Goal: Check status: Check status

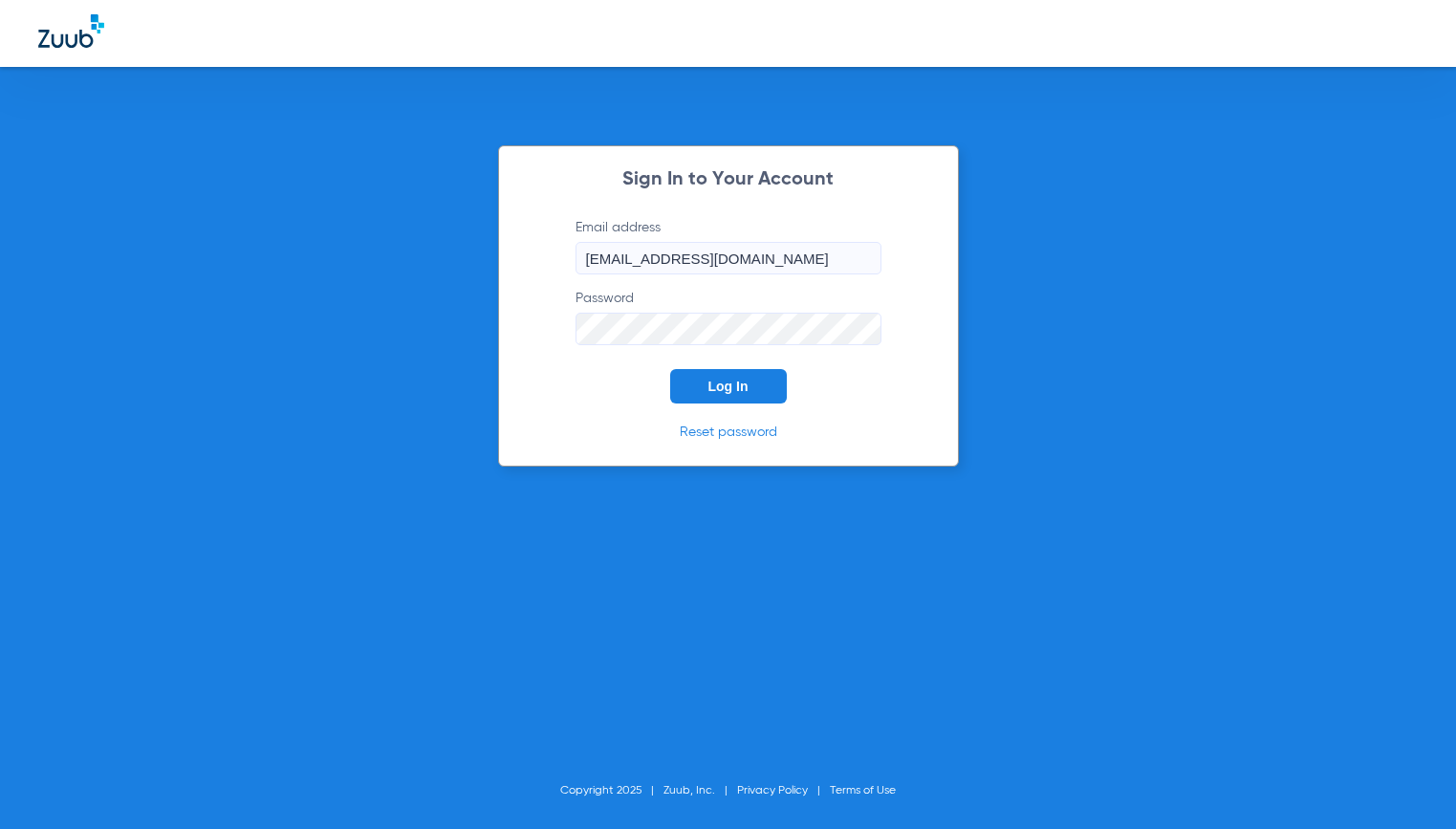
click at [730, 390] on span "Log In" at bounding box center [728, 386] width 40 height 16
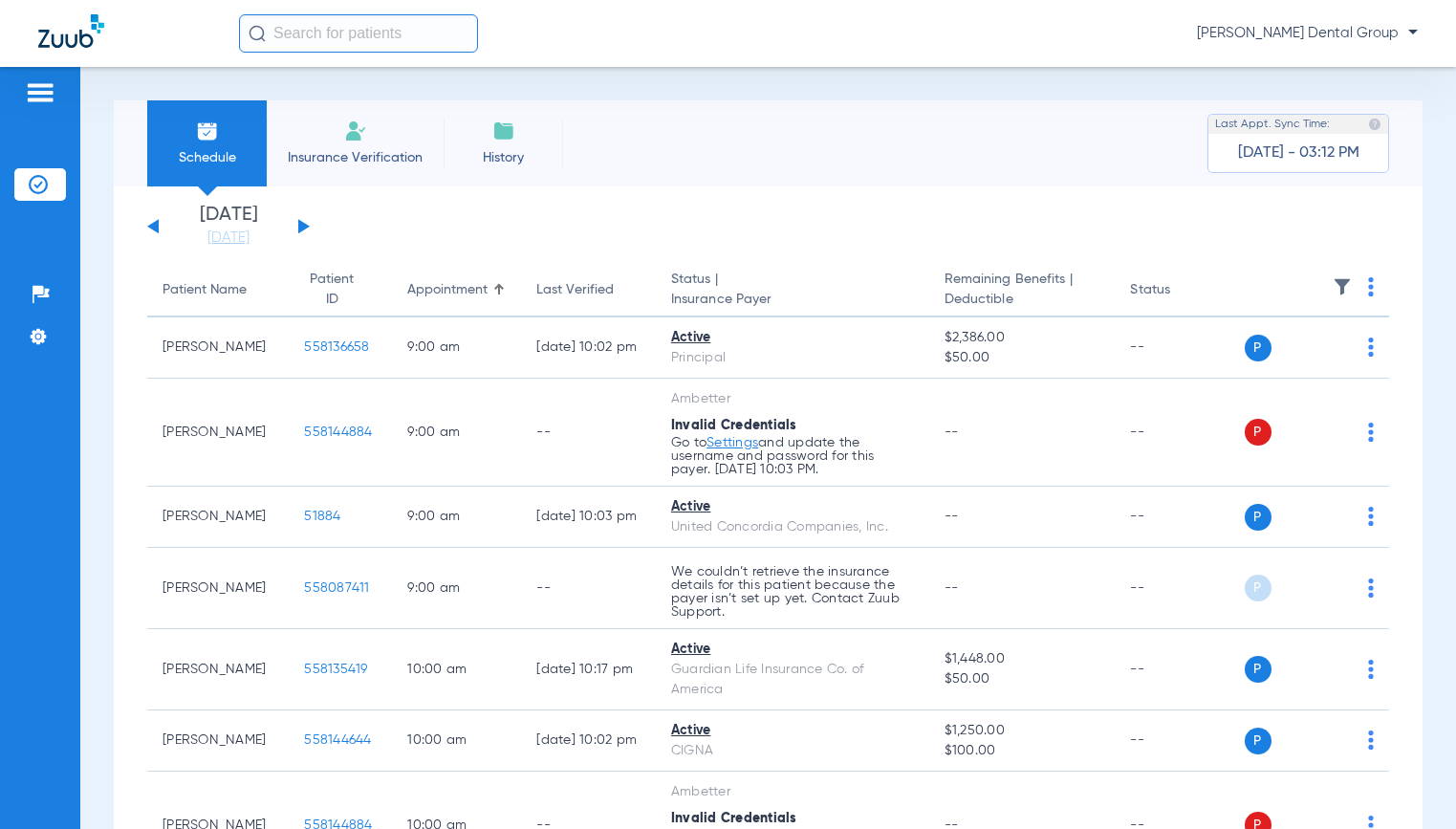
click at [304, 222] on div "[DATE] [DATE] [DATE] [DATE] [DATE] [DATE] [DATE] [DATE] [DATE] [DATE] [DATE] [D…" at bounding box center [229, 226] width 163 height 42
click at [302, 229] on button at bounding box center [304, 226] width 12 height 15
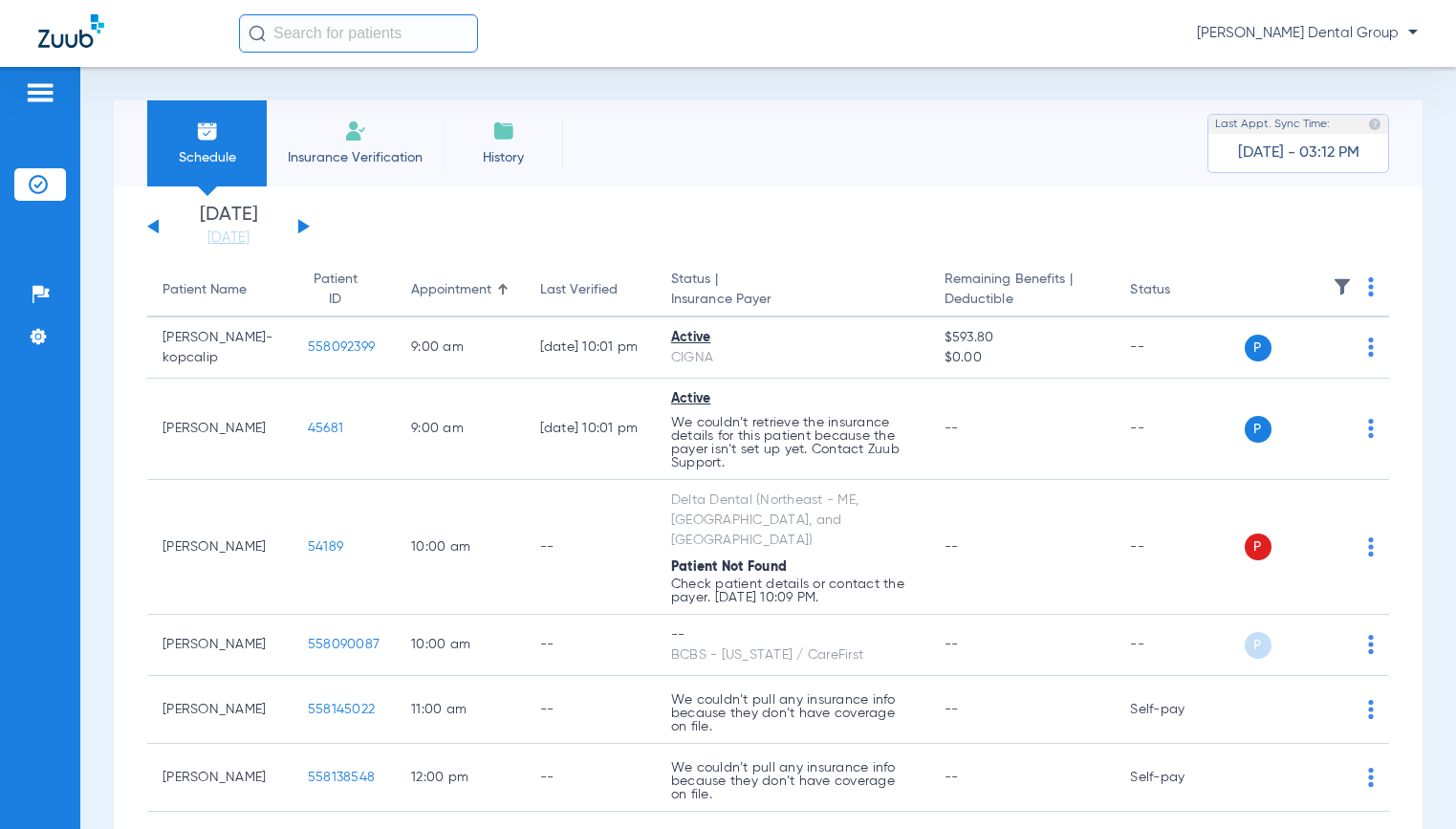
click at [302, 229] on button at bounding box center [304, 226] width 12 height 15
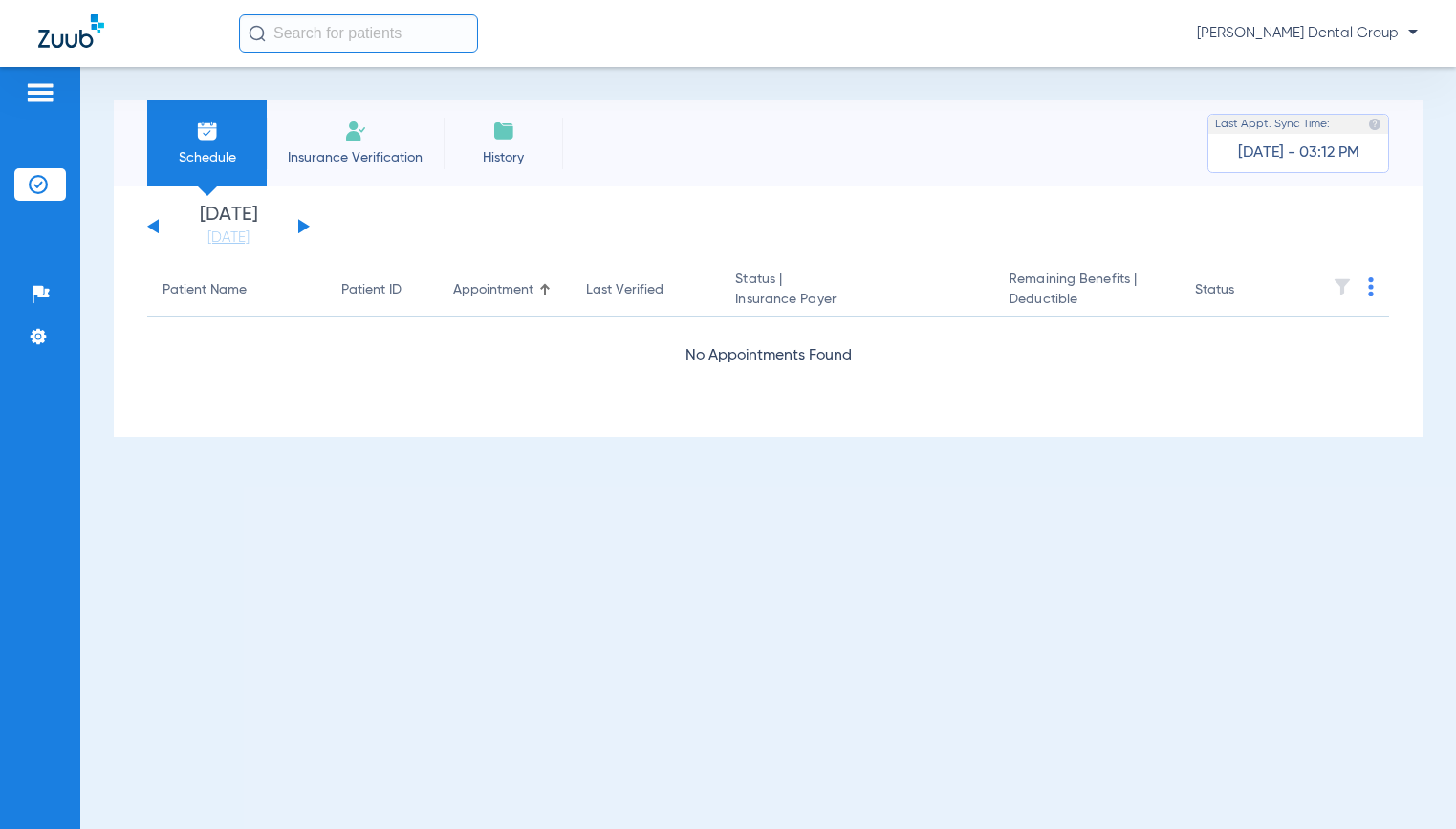
click at [299, 231] on button at bounding box center [304, 226] width 12 height 15
